Goal: Transaction & Acquisition: Purchase product/service

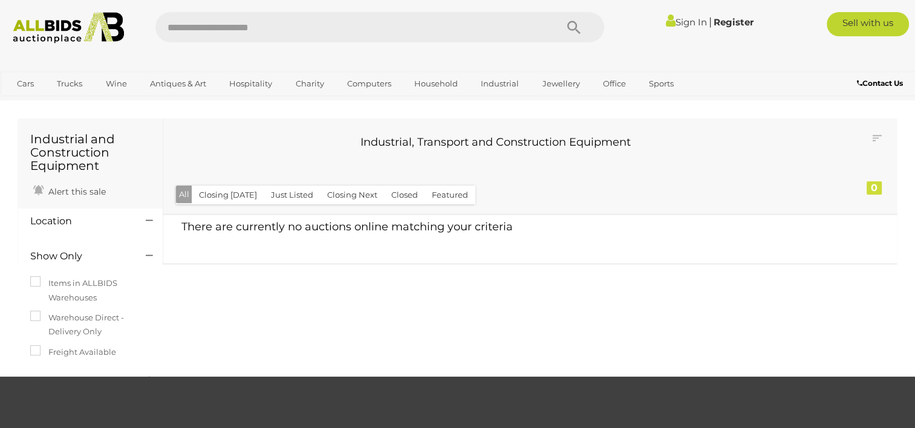
click at [690, 24] on link "Sign In" at bounding box center [686, 21] width 41 height 11
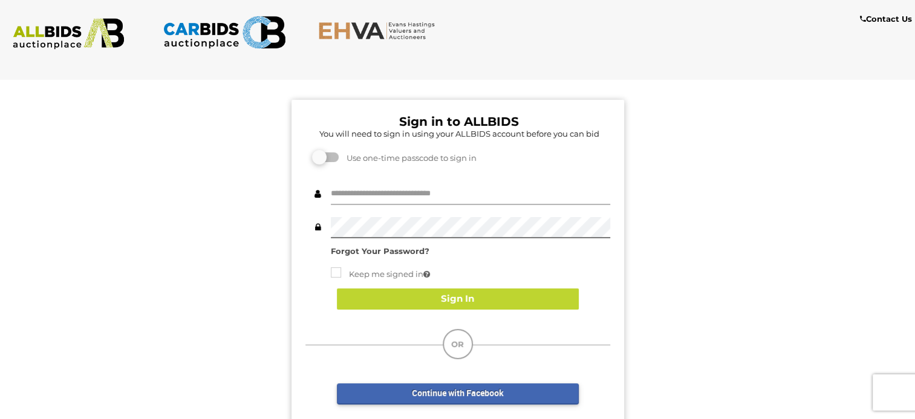
click at [379, 184] on input "text" at bounding box center [470, 194] width 279 height 21
type input "**********"
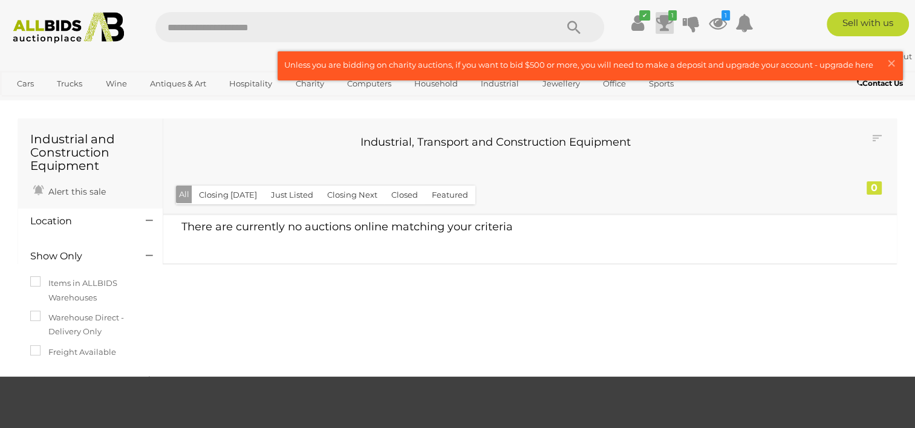
click at [662, 21] on icon at bounding box center [664, 23] width 17 height 22
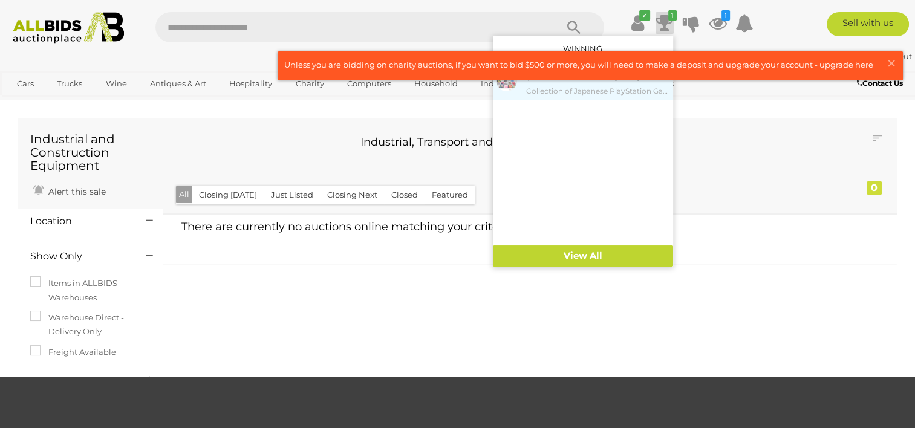
click at [614, 97] on link "$122.00 [DATE] 6:36 PM Collection of Japanese PlayStation Games" at bounding box center [583, 83] width 180 height 33
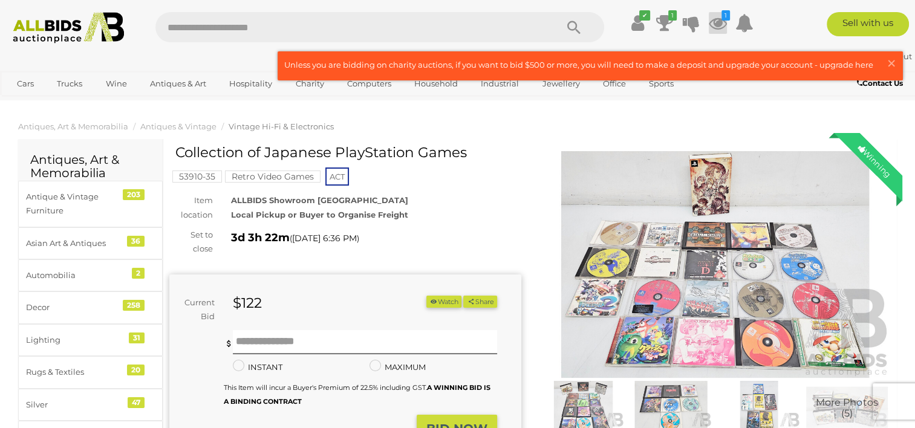
click at [723, 13] on icon "1" at bounding box center [726, 15] width 8 height 10
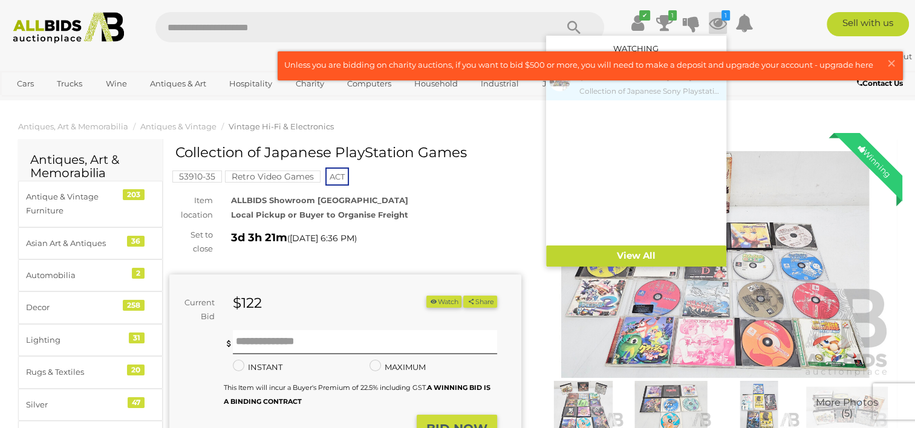
click at [651, 92] on small "Collection of Japanese Sony Playstation Games" at bounding box center [652, 91] width 144 height 13
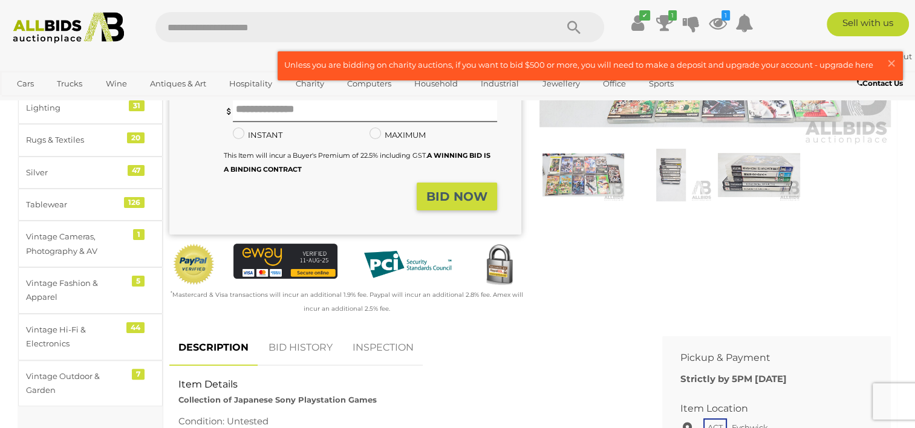
scroll to position [302, 0]
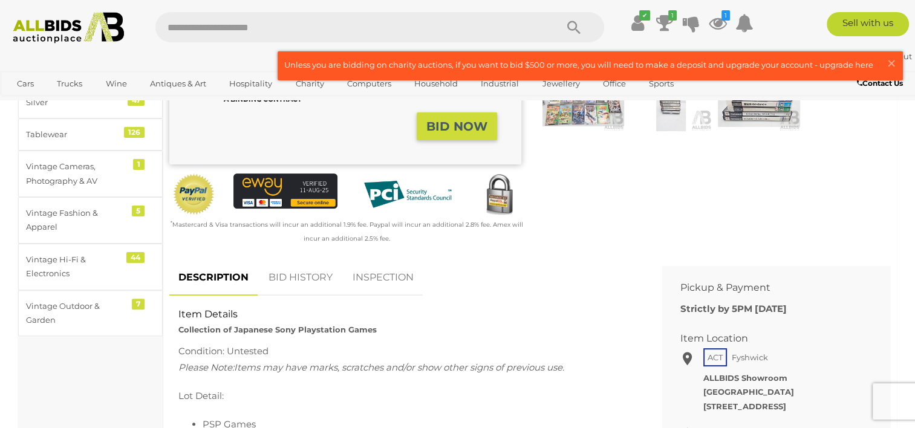
click at [294, 286] on link "BID HISTORY" at bounding box center [301, 278] width 82 height 36
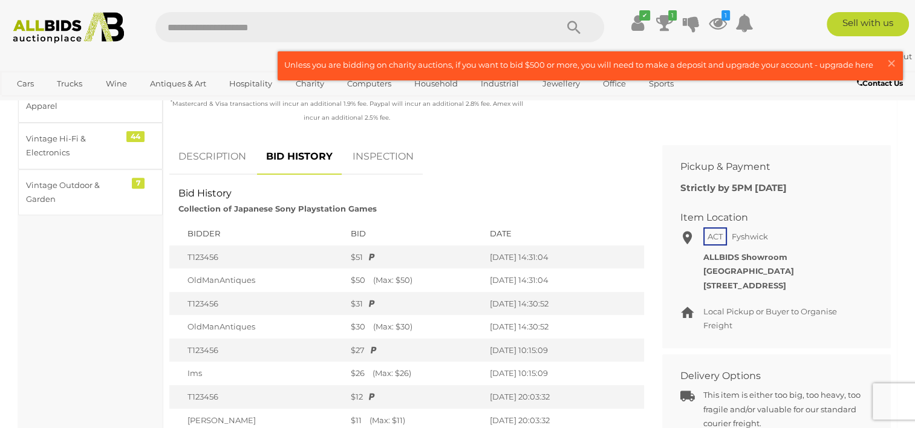
scroll to position [484, 0]
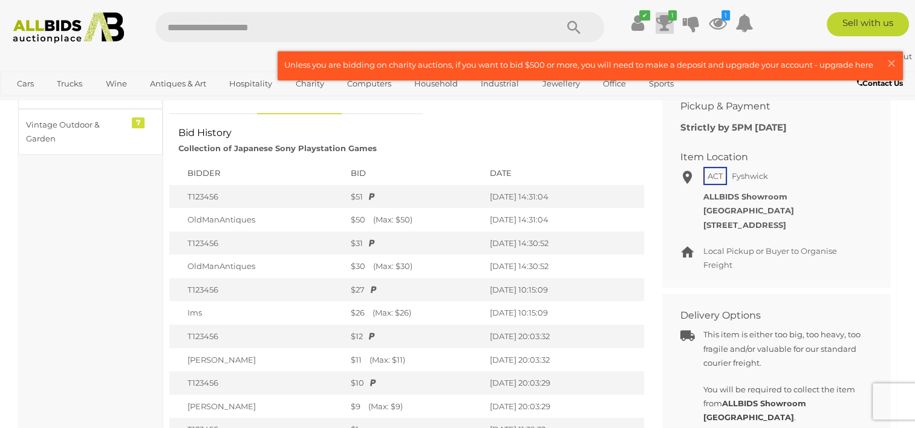
click at [664, 31] on icon at bounding box center [664, 23] width 17 height 22
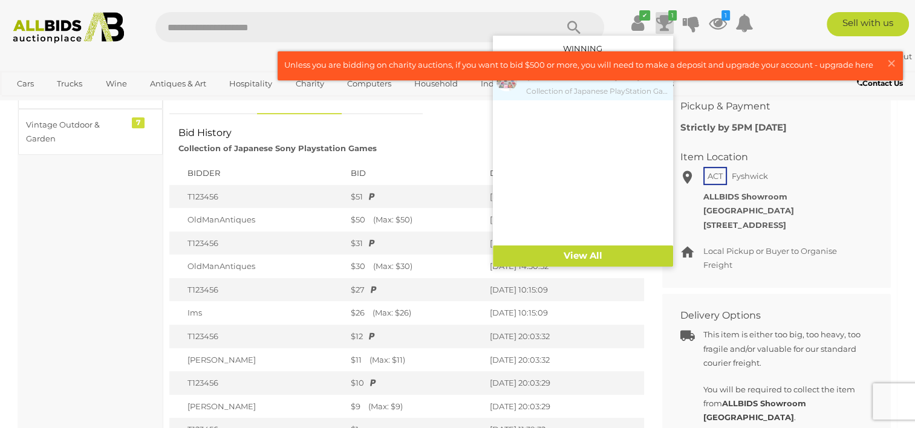
click at [542, 94] on small "Collection of Japanese PlayStation Games" at bounding box center [598, 91] width 144 height 13
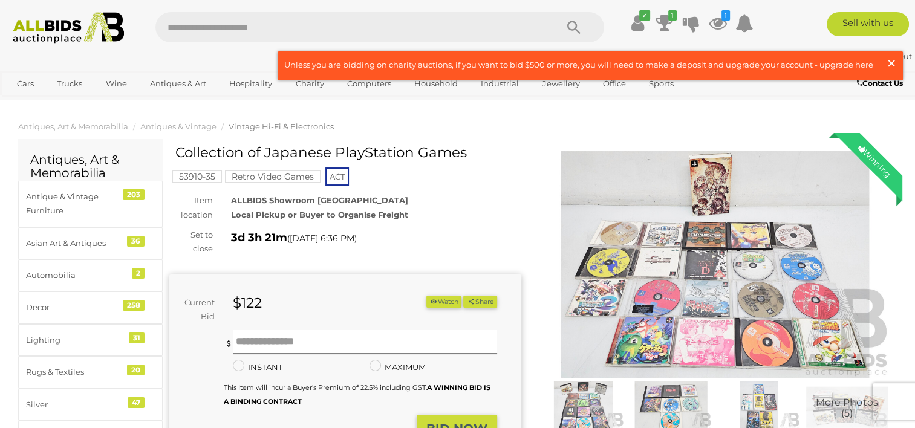
click at [893, 60] on span "×" at bounding box center [891, 63] width 11 height 24
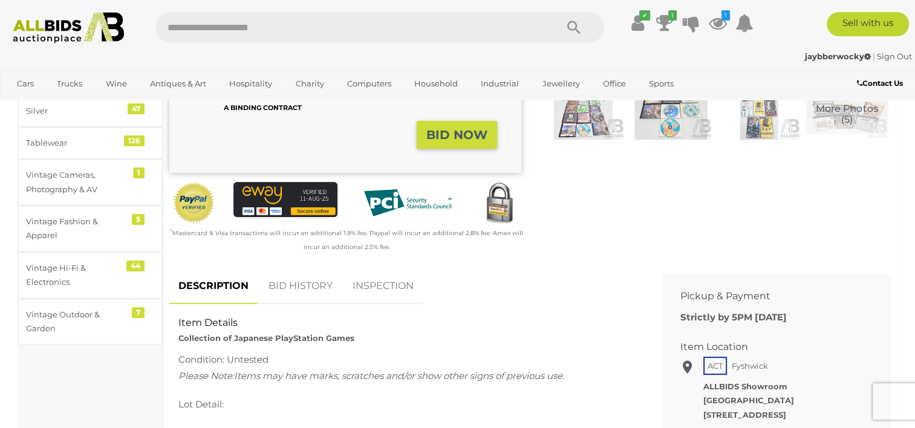
scroll to position [302, 0]
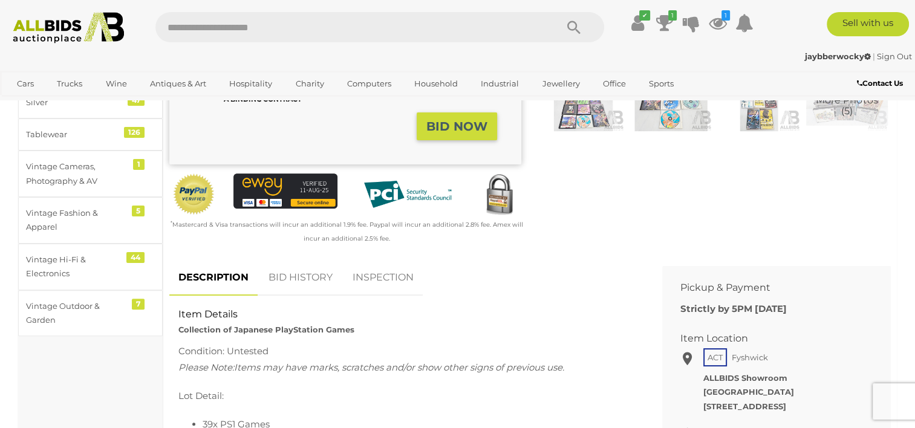
click at [293, 286] on link "BID HISTORY" at bounding box center [301, 278] width 82 height 36
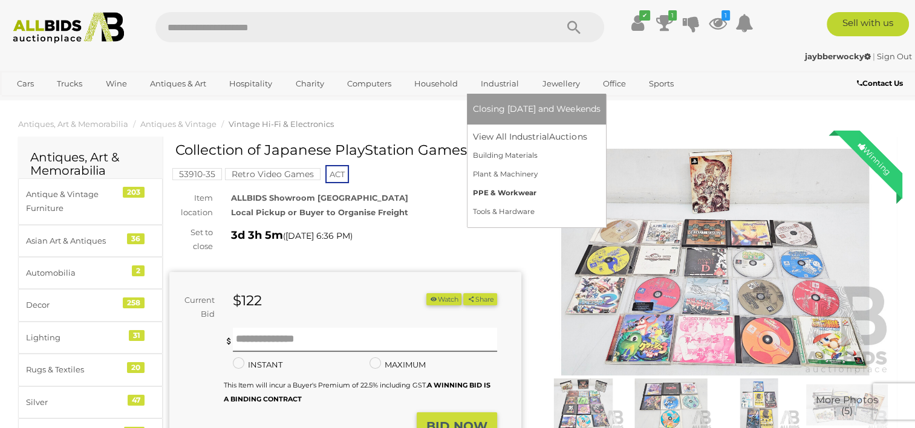
scroll to position [0, 0]
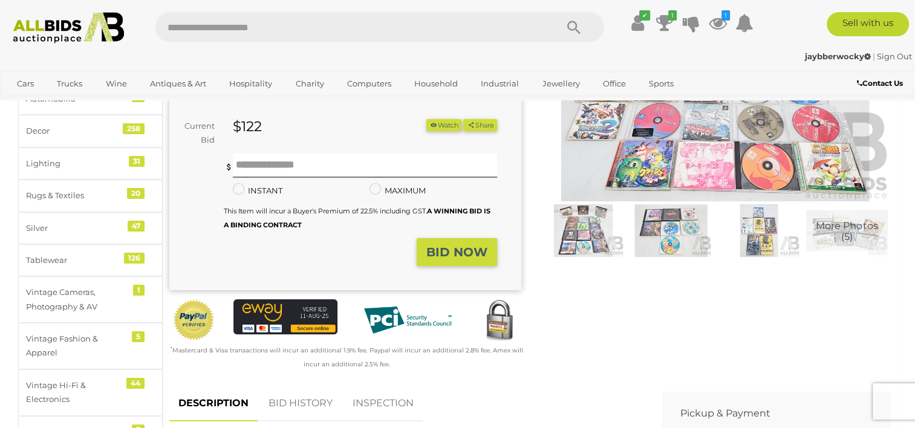
scroll to position [242, 0]
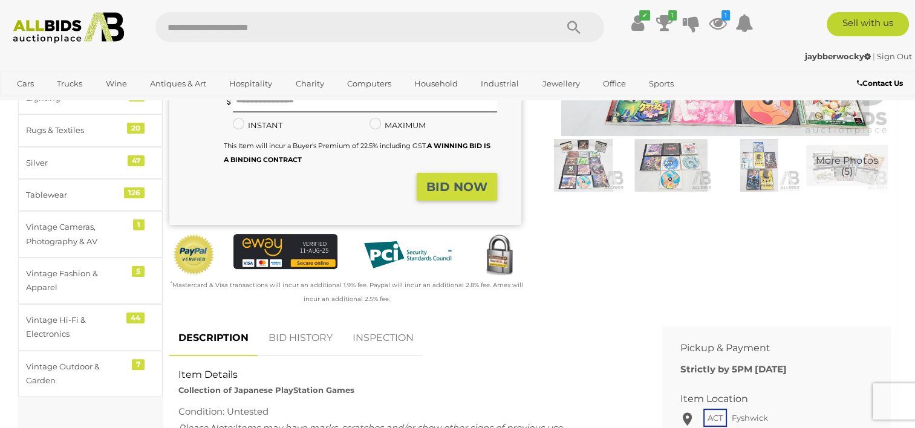
click at [302, 353] on link "BID HISTORY" at bounding box center [301, 339] width 82 height 36
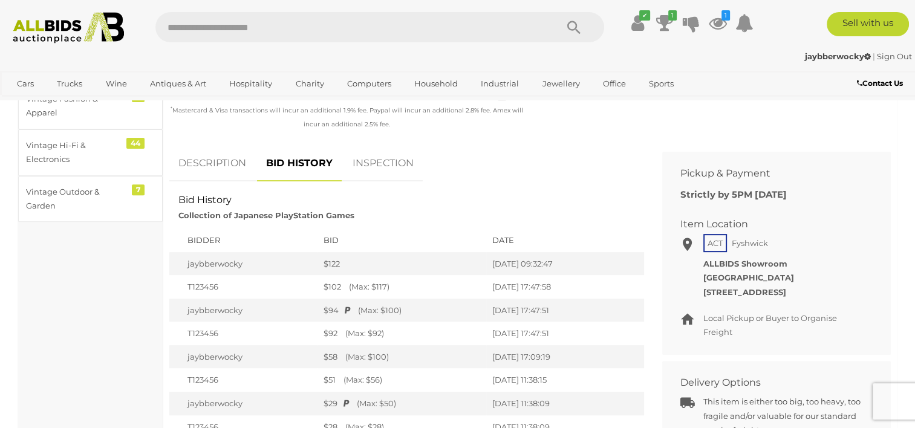
scroll to position [423, 0]
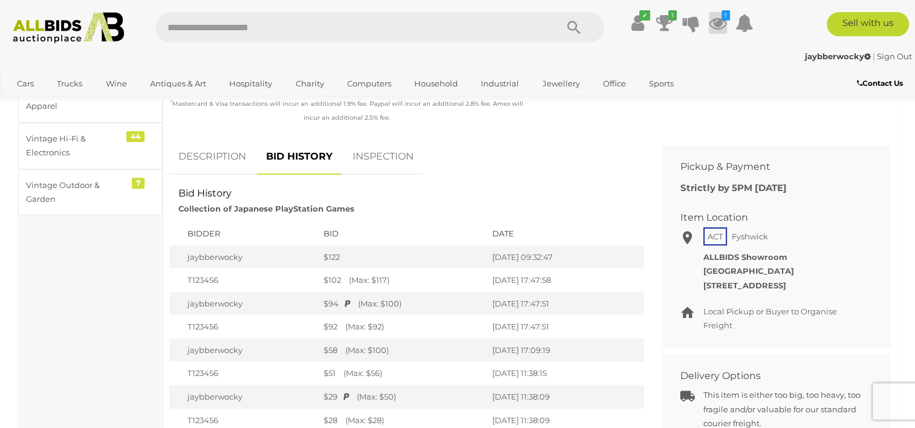
click at [719, 17] on icon at bounding box center [718, 23] width 18 height 22
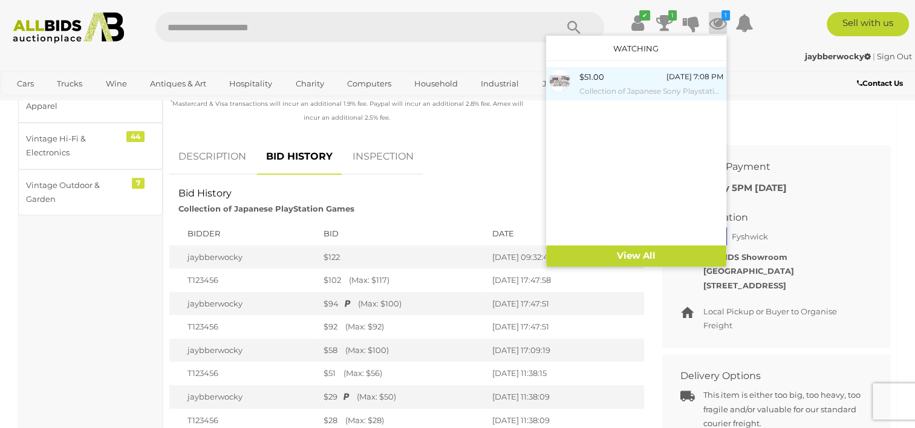
click at [653, 82] on div "$51.00 Thursday 7:08 PM Collection of Japanese Sony Playstation Games" at bounding box center [652, 83] width 144 height 27
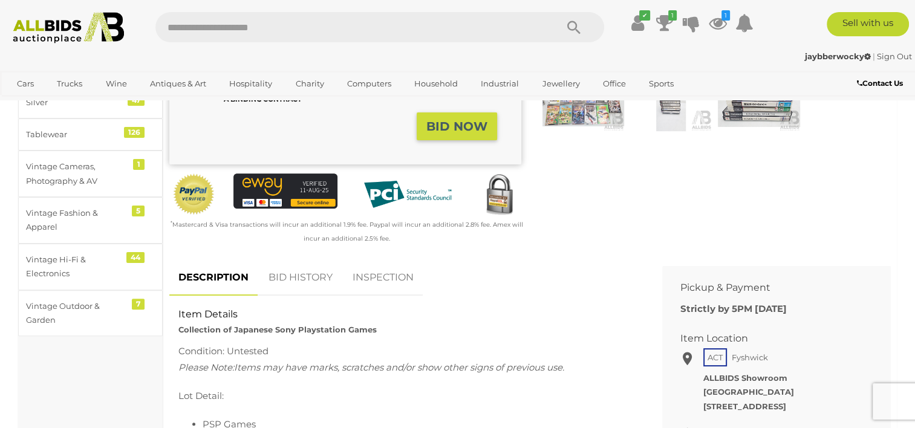
click at [293, 287] on link "BID HISTORY" at bounding box center [301, 278] width 82 height 36
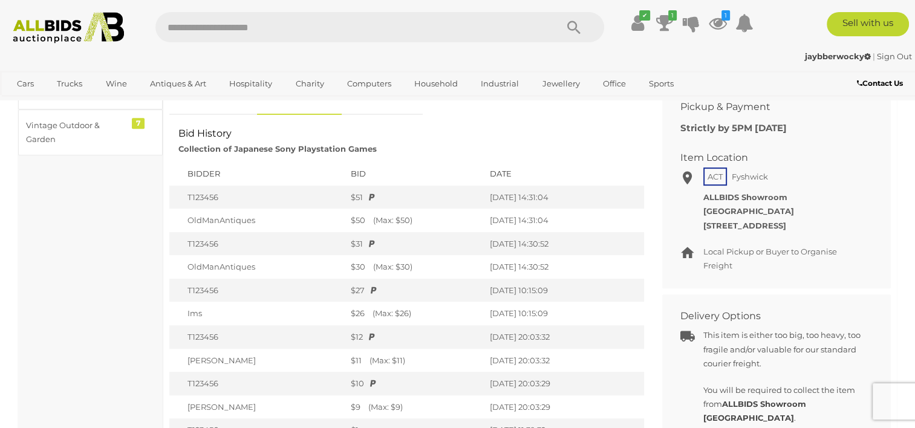
scroll to position [484, 0]
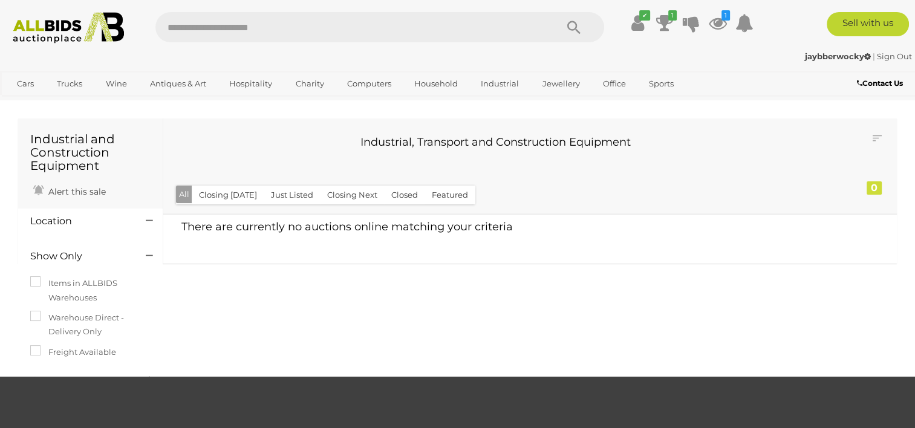
click at [211, 38] on input "text" at bounding box center [349, 27] width 389 height 30
type input "****"
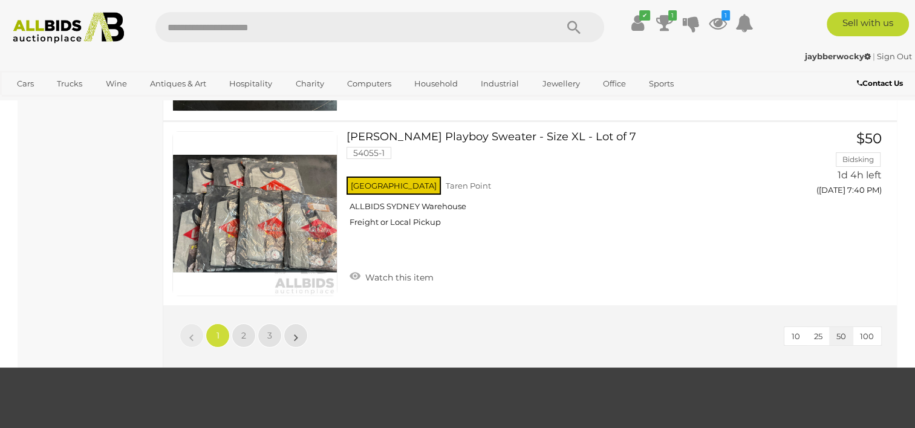
scroll to position [9238, 0]
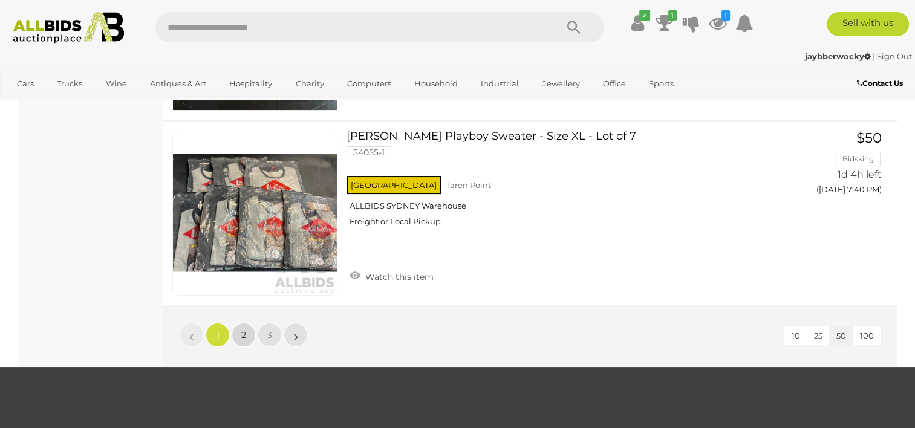
click at [237, 323] on link "2" at bounding box center [244, 335] width 24 height 24
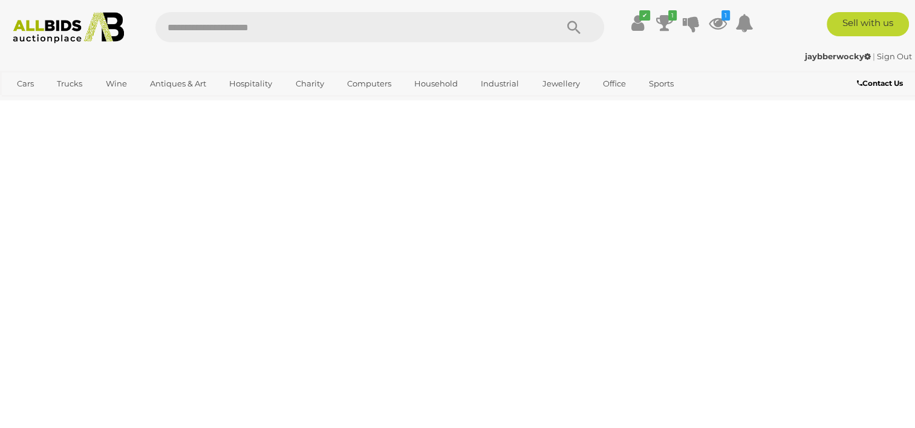
scroll to position [0, 0]
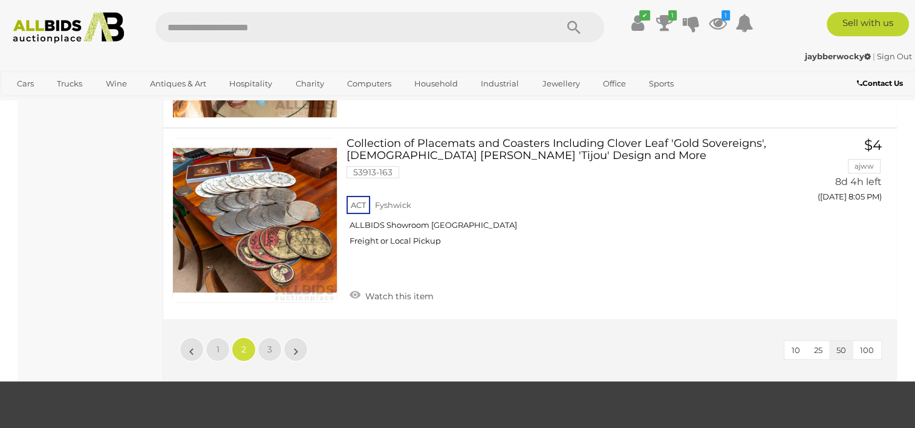
scroll to position [9134, 0]
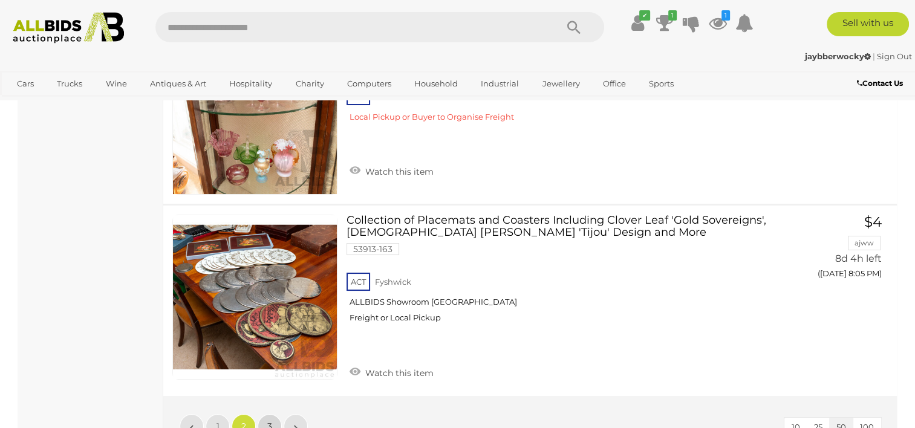
click at [263, 414] on link "3" at bounding box center [270, 426] width 24 height 24
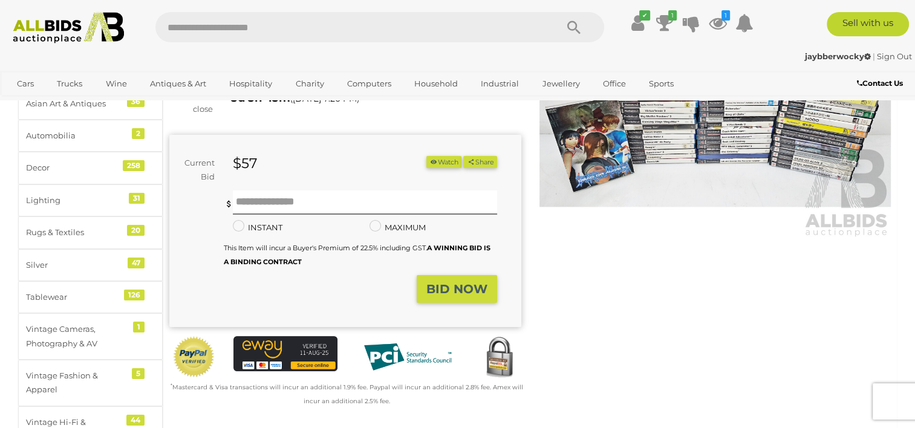
scroll to position [242, 0]
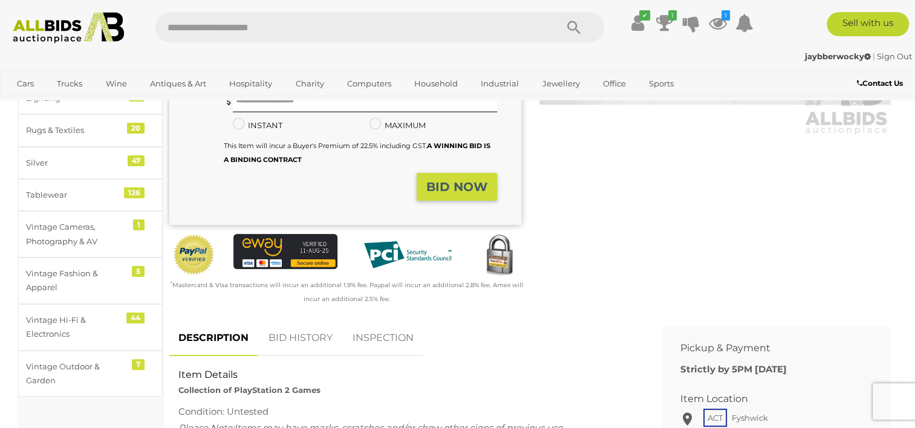
click at [307, 334] on link "BID HISTORY" at bounding box center [301, 339] width 82 height 36
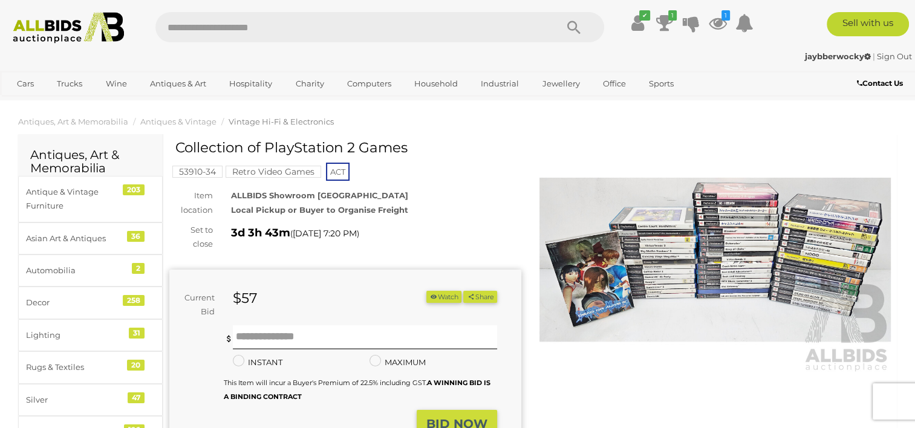
scroll to position [0, 0]
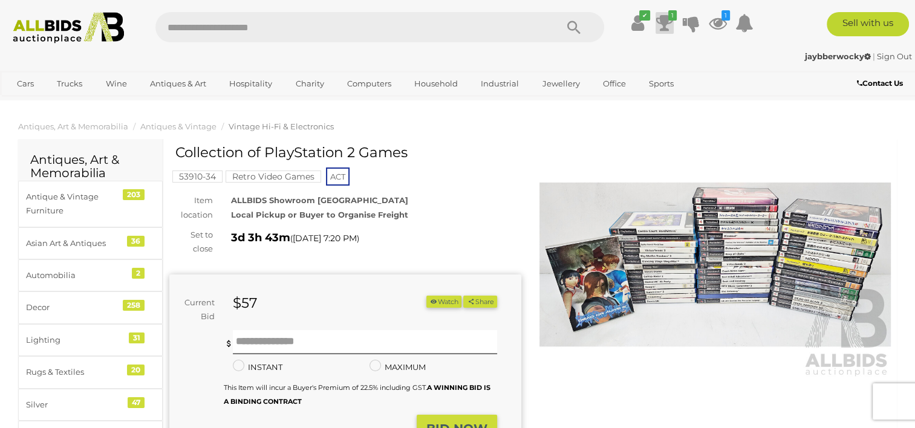
click at [658, 22] on icon at bounding box center [664, 23] width 17 height 22
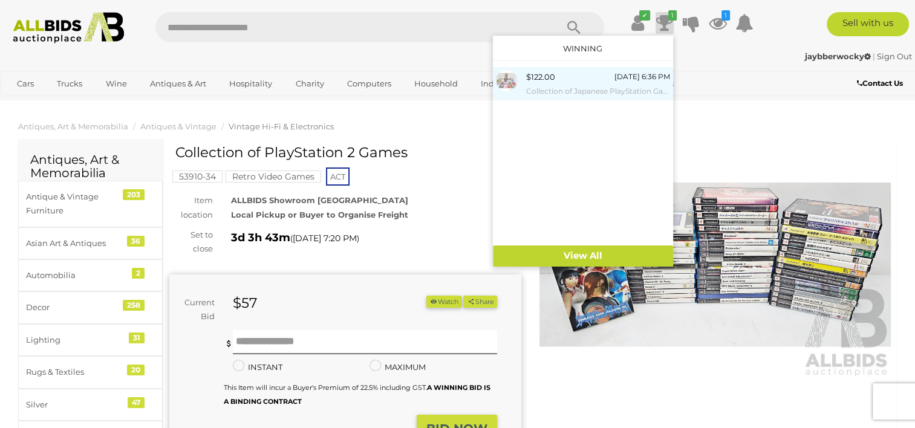
click at [576, 88] on small "Collection of Japanese PlayStation Games" at bounding box center [598, 91] width 144 height 13
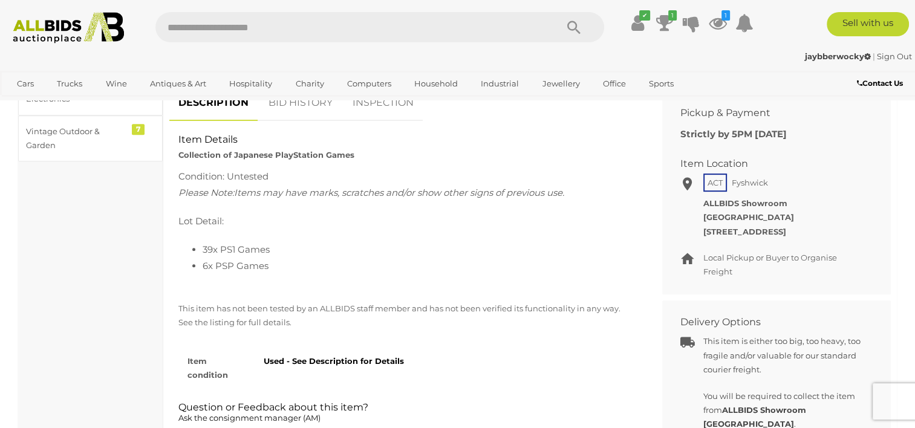
scroll to position [484, 0]
